Goal: Task Accomplishment & Management: Complete application form

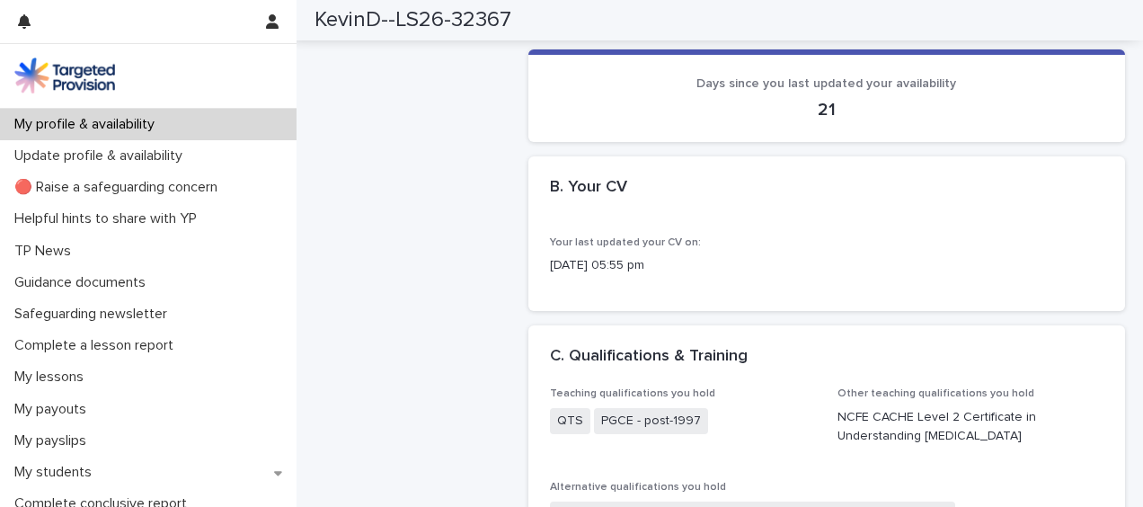
scroll to position [552, 0]
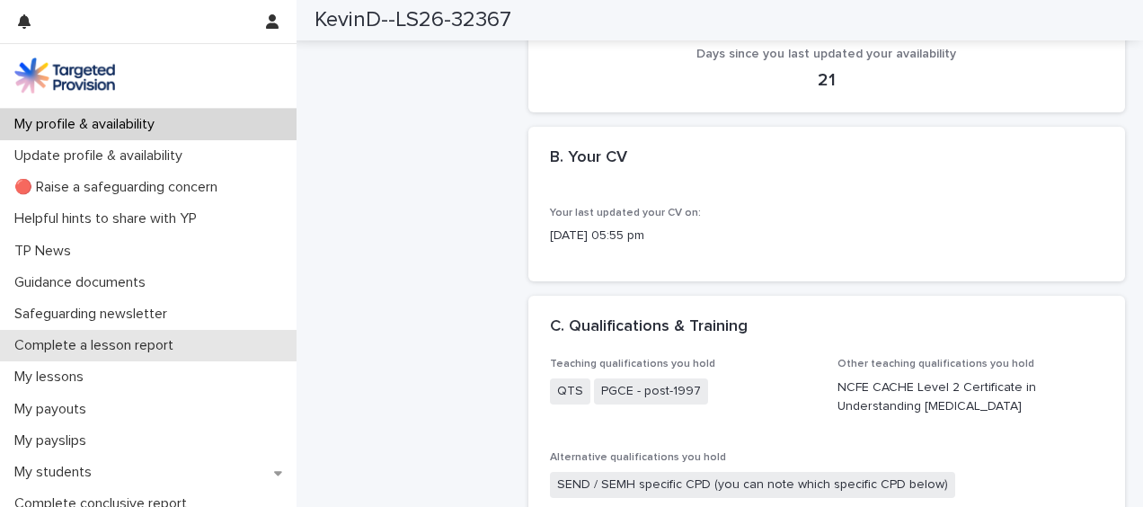
click at [172, 344] on p "Complete a lesson report" at bounding box center [97, 345] width 181 height 17
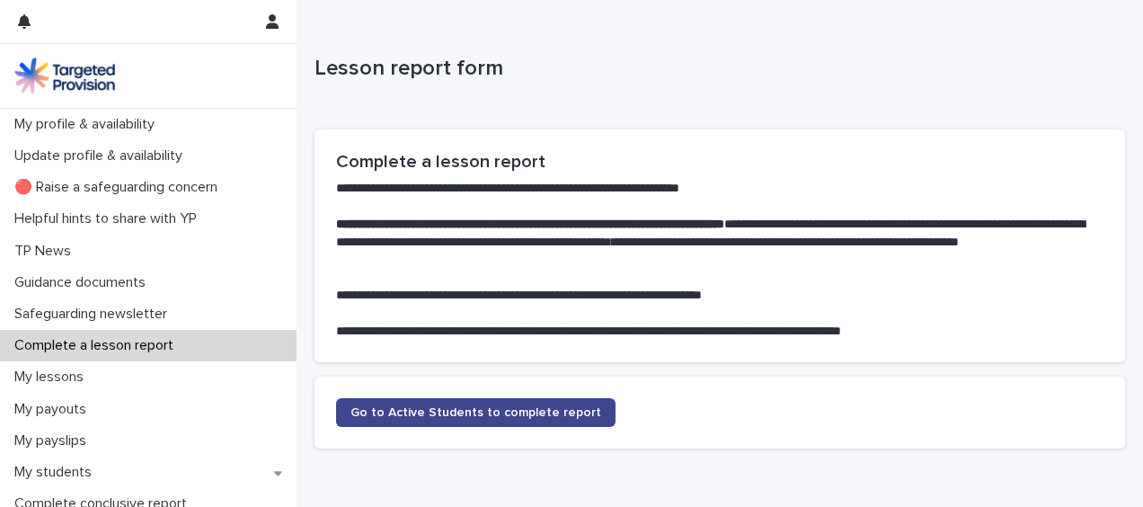
click at [496, 408] on span "Go to Active Students to complete report" at bounding box center [475, 412] width 251 height 13
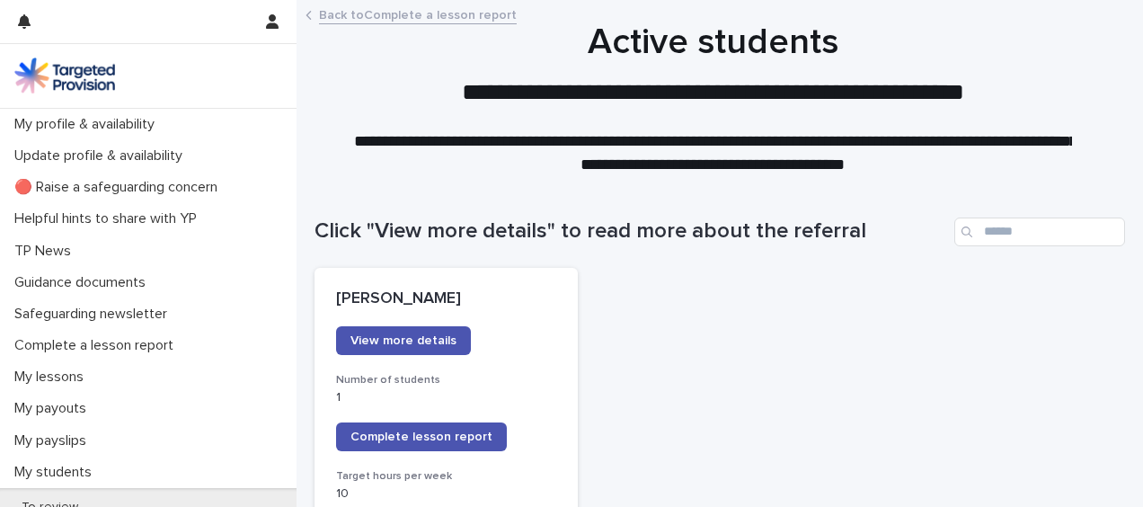
drag, startPoint x: 584, startPoint y: 413, endPoint x: 587, endPoint y: 404, distance: 9.4
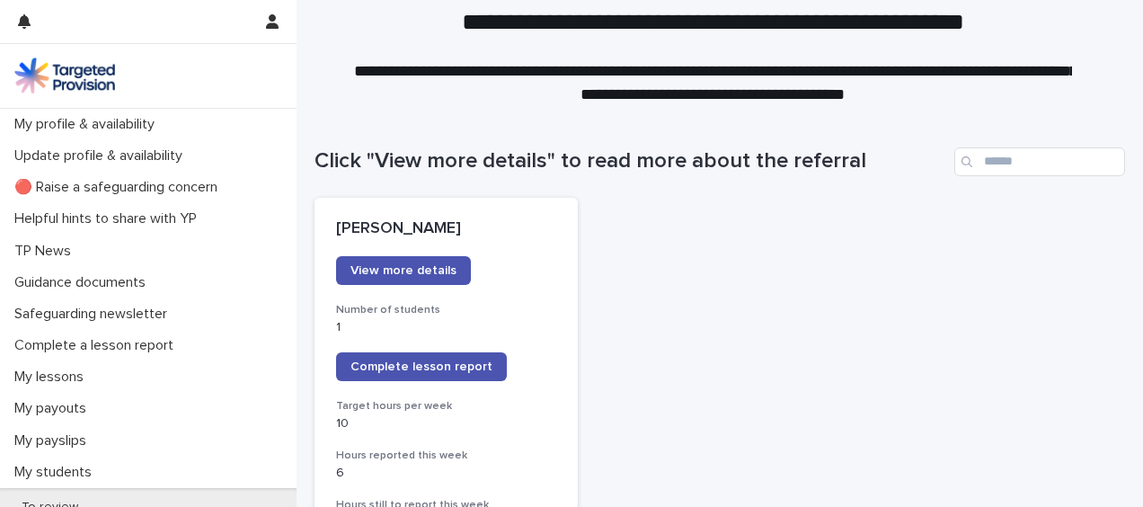
scroll to position [72, 0]
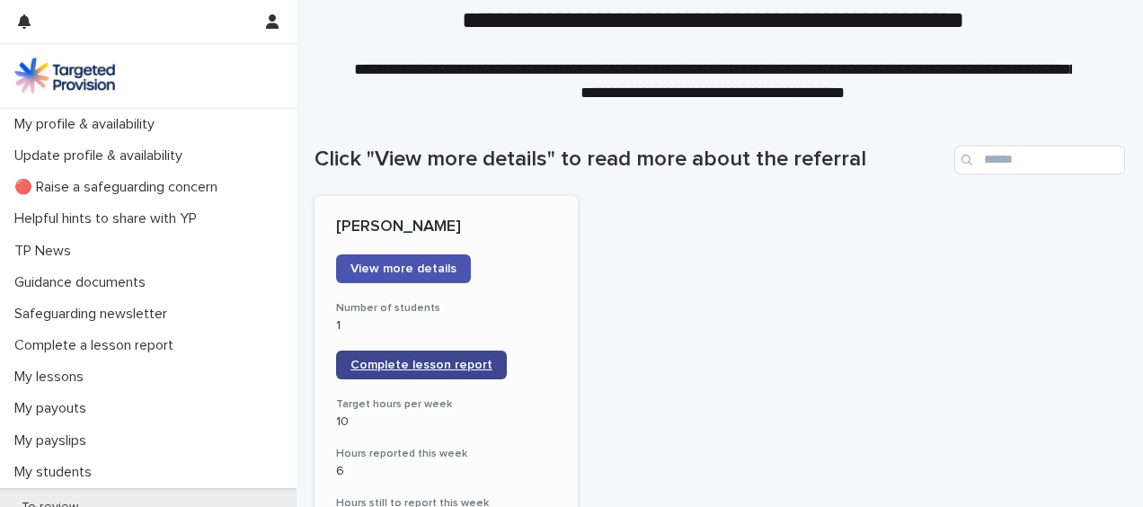
click at [428, 355] on link "Complete lesson report" at bounding box center [421, 364] width 171 height 29
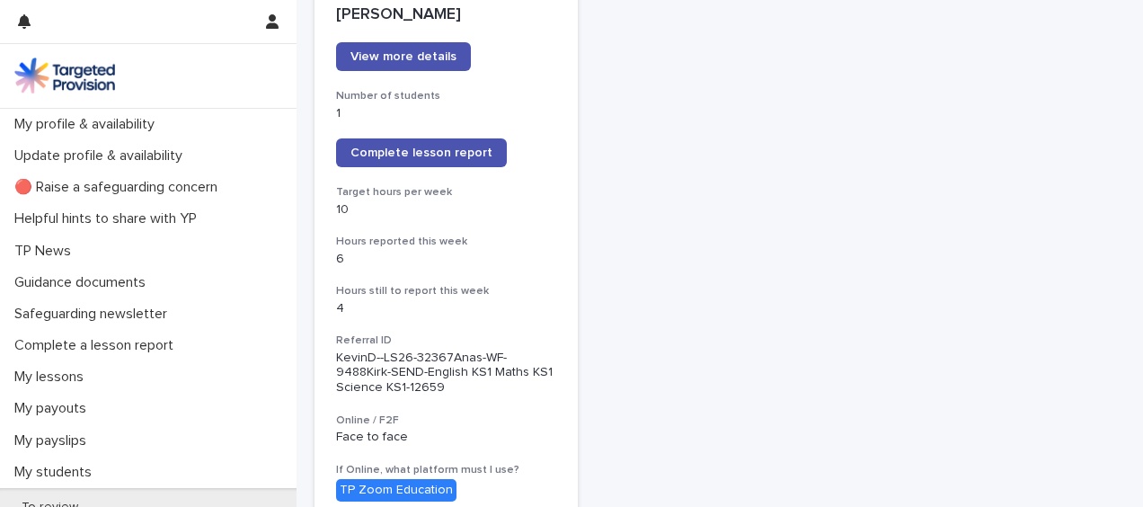
scroll to position [287, 0]
